Goal: Task Accomplishment & Management: Manage account settings

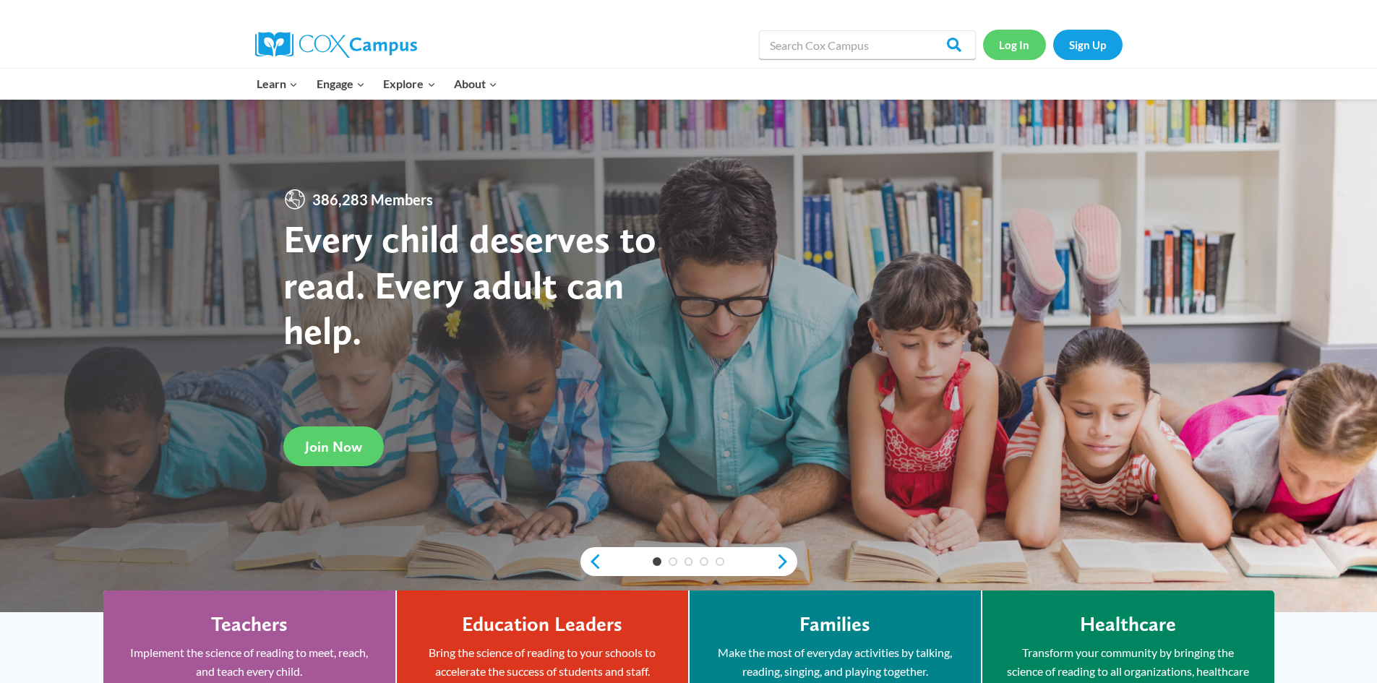
click at [1010, 43] on link "Log In" at bounding box center [1014, 45] width 63 height 30
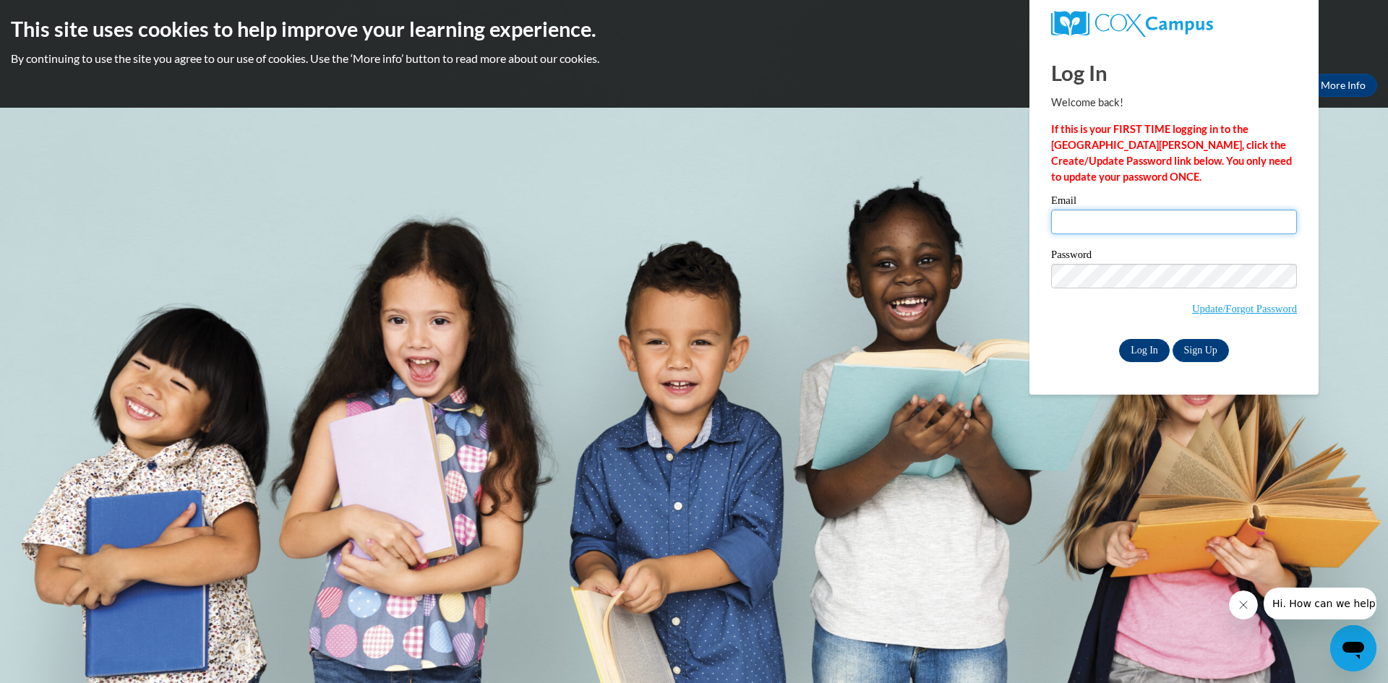
type input "jmcdaniel@esng.org"
click at [1130, 351] on input "Log In" at bounding box center [1144, 350] width 51 height 23
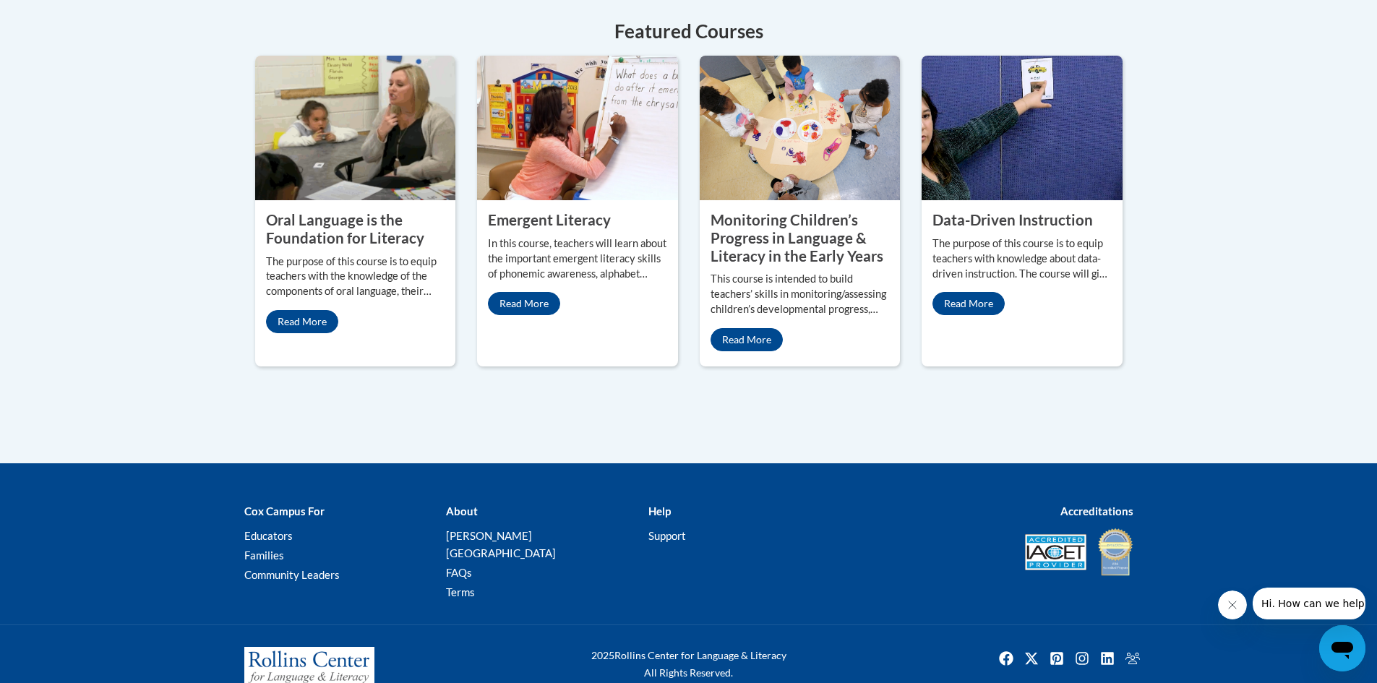
scroll to position [1319, 0]
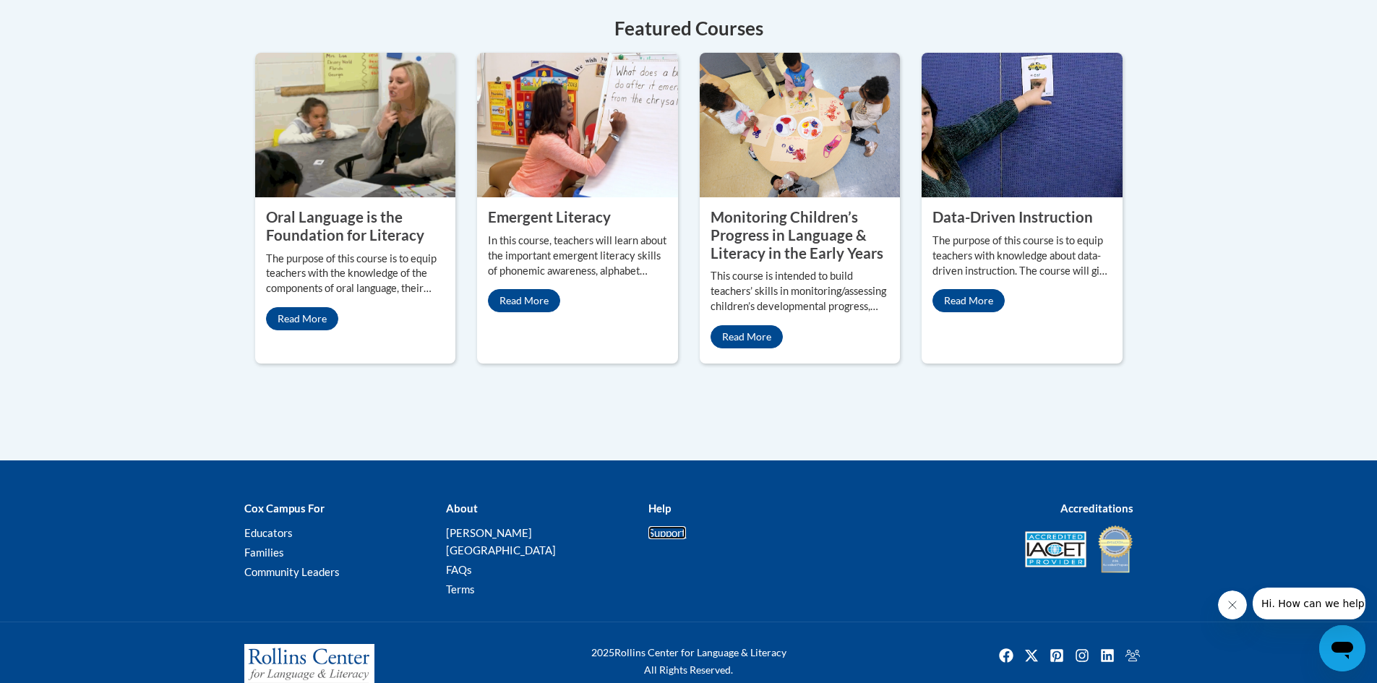
click at [660, 526] on link "Support" at bounding box center [667, 532] width 38 height 13
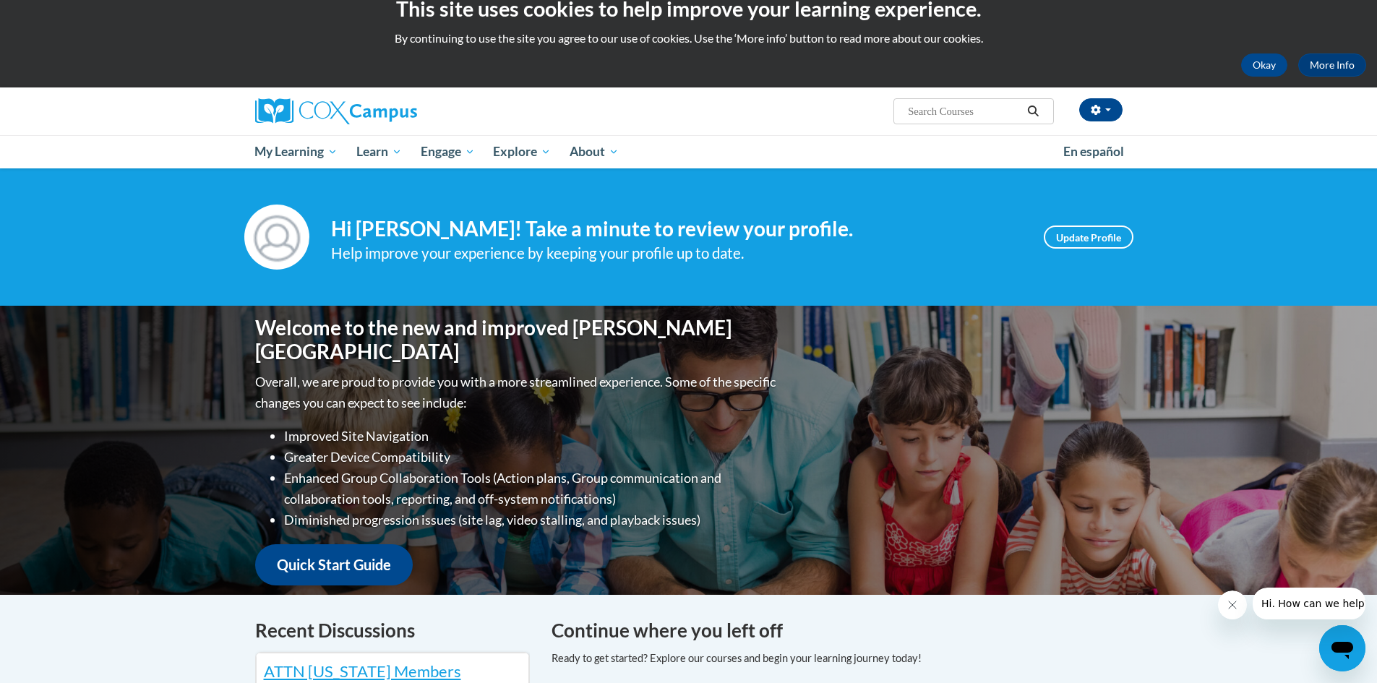
scroll to position [18, 0]
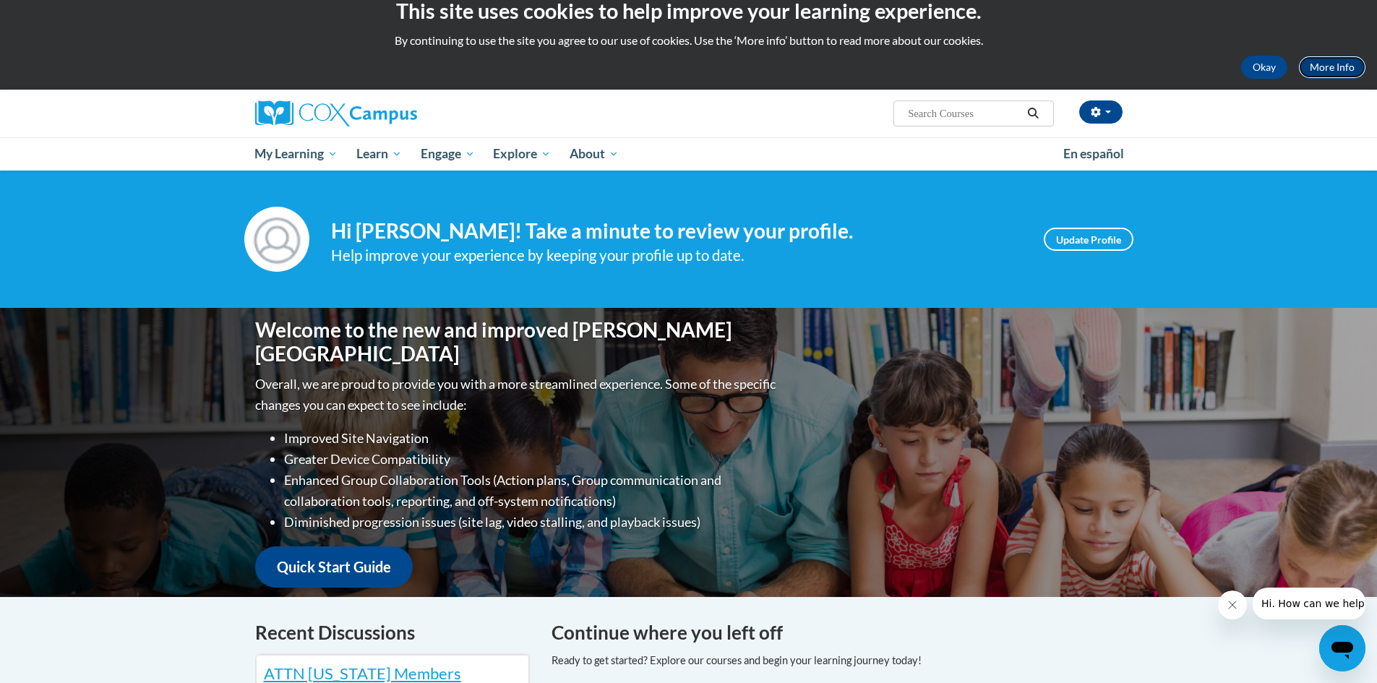
click at [1321, 67] on link "More Info" at bounding box center [1332, 67] width 68 height 23
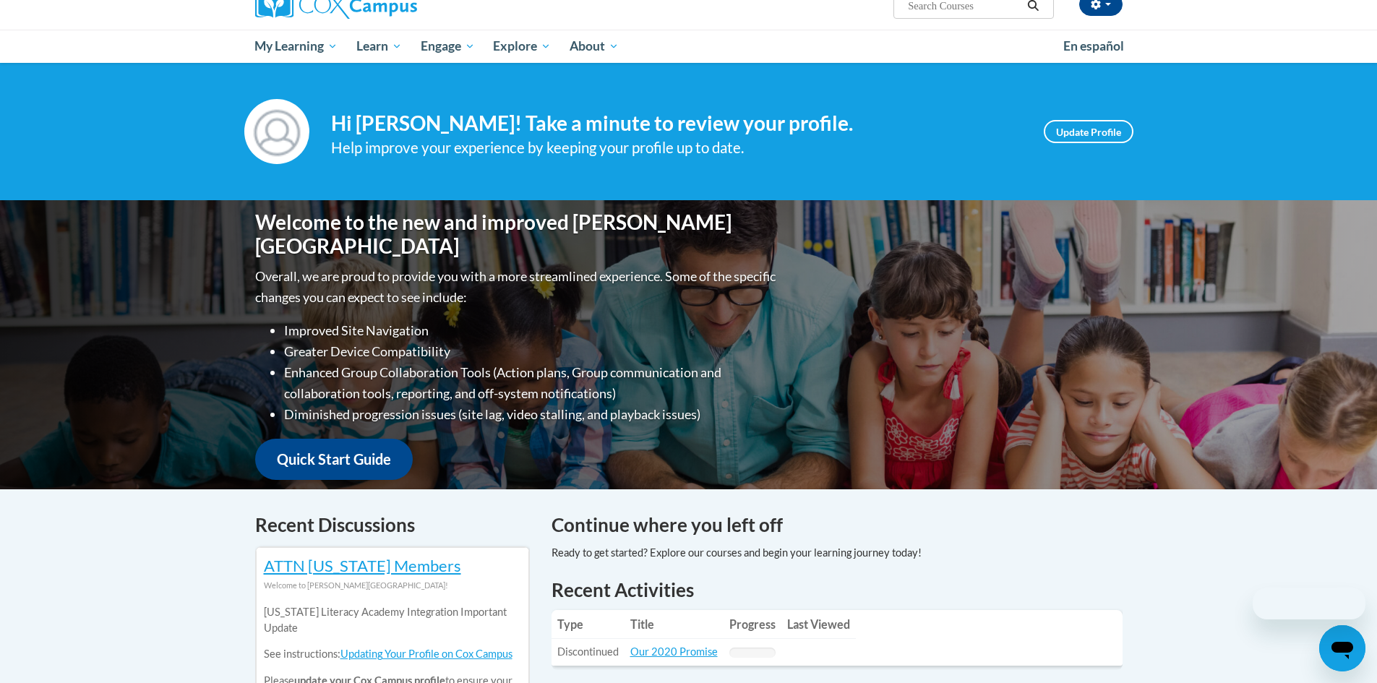
scroll to position [18, 0]
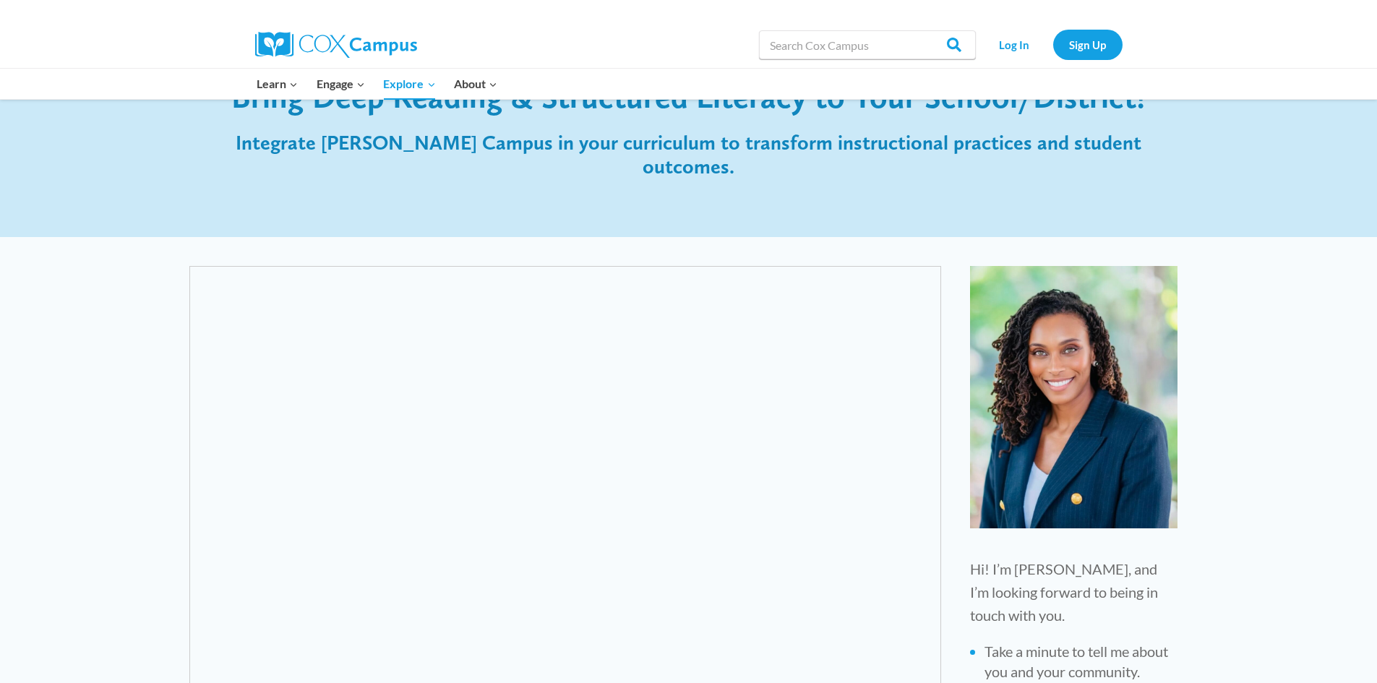
scroll to position [217, 0]
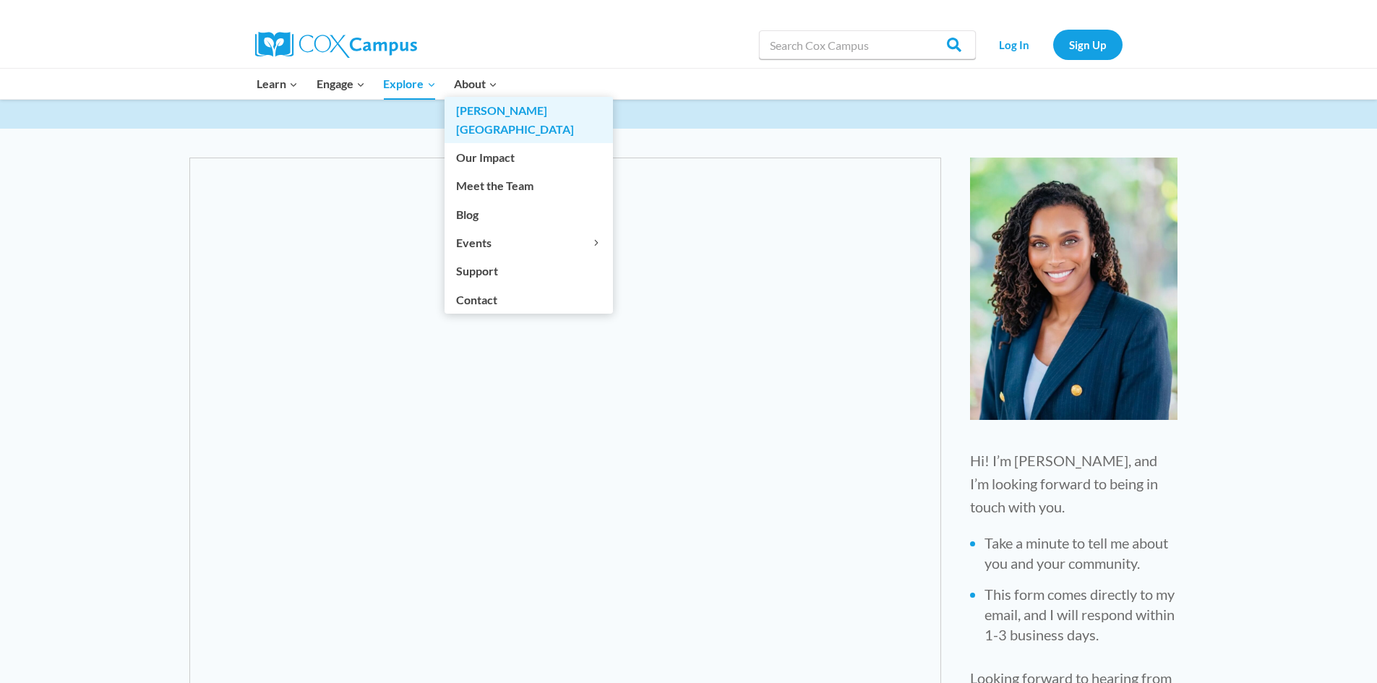
click at [486, 114] on link "[PERSON_NAME][GEOGRAPHIC_DATA]" at bounding box center [528, 120] width 168 height 46
